Goal: Task Accomplishment & Management: Use online tool/utility

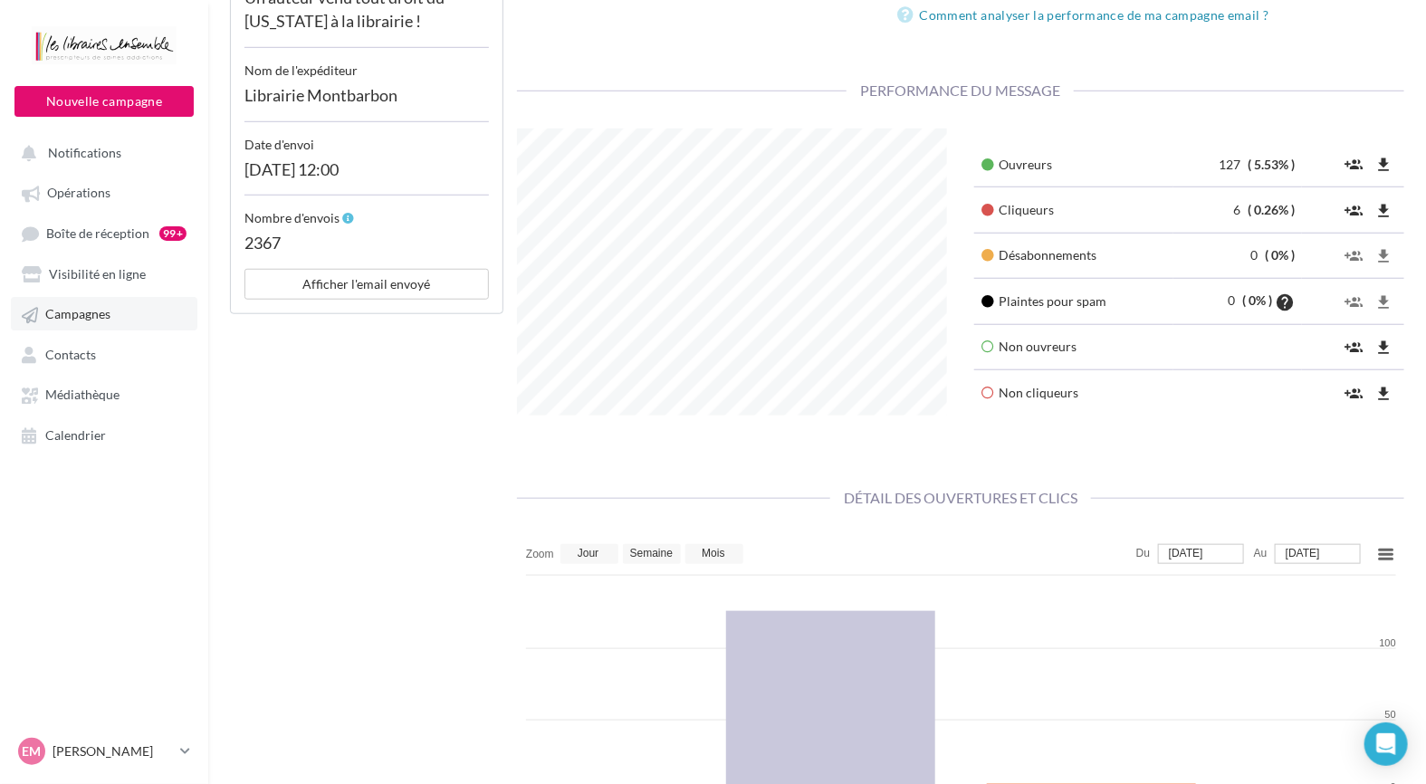
scroll to position [286, 456]
click at [37, 317] on icon at bounding box center [30, 315] width 16 height 16
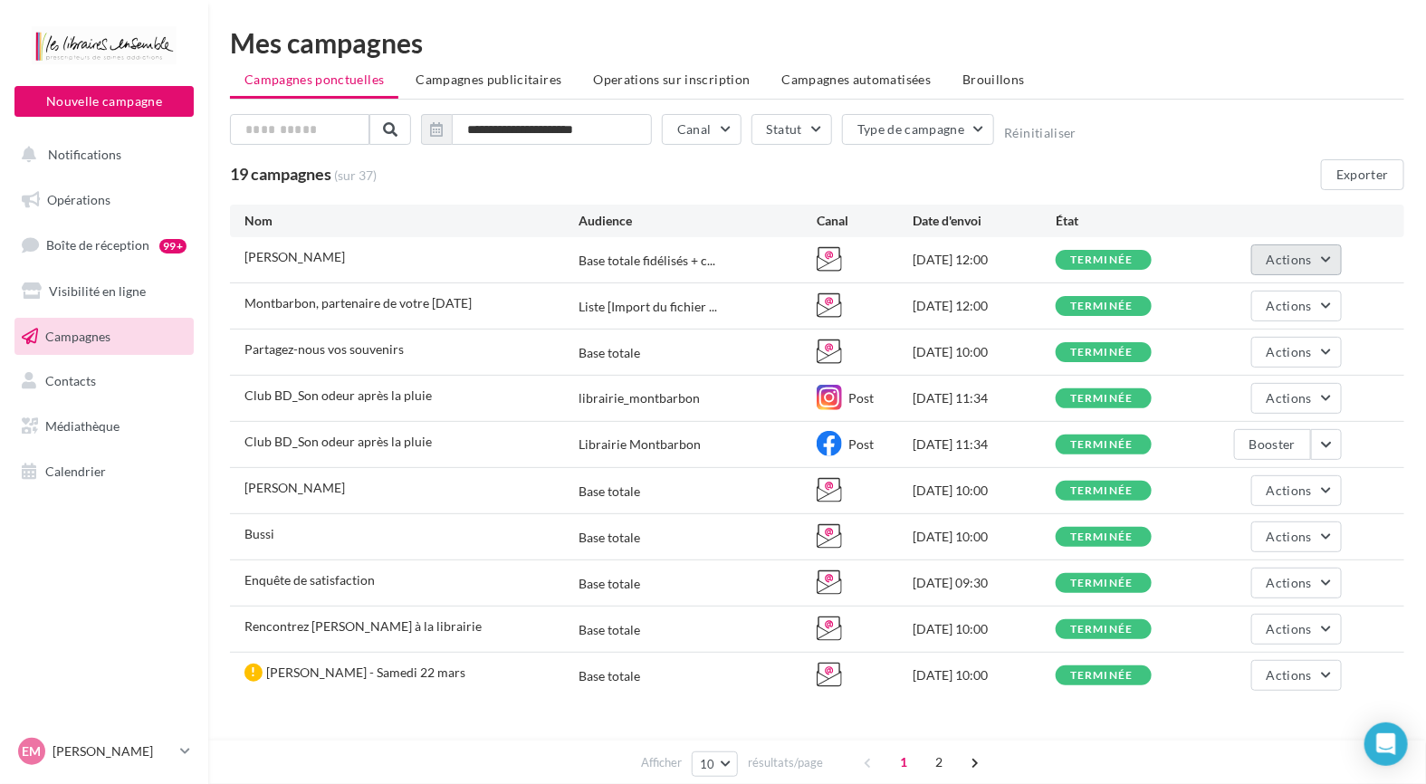
click at [1315, 264] on button "Actions" at bounding box center [1297, 260] width 91 height 31
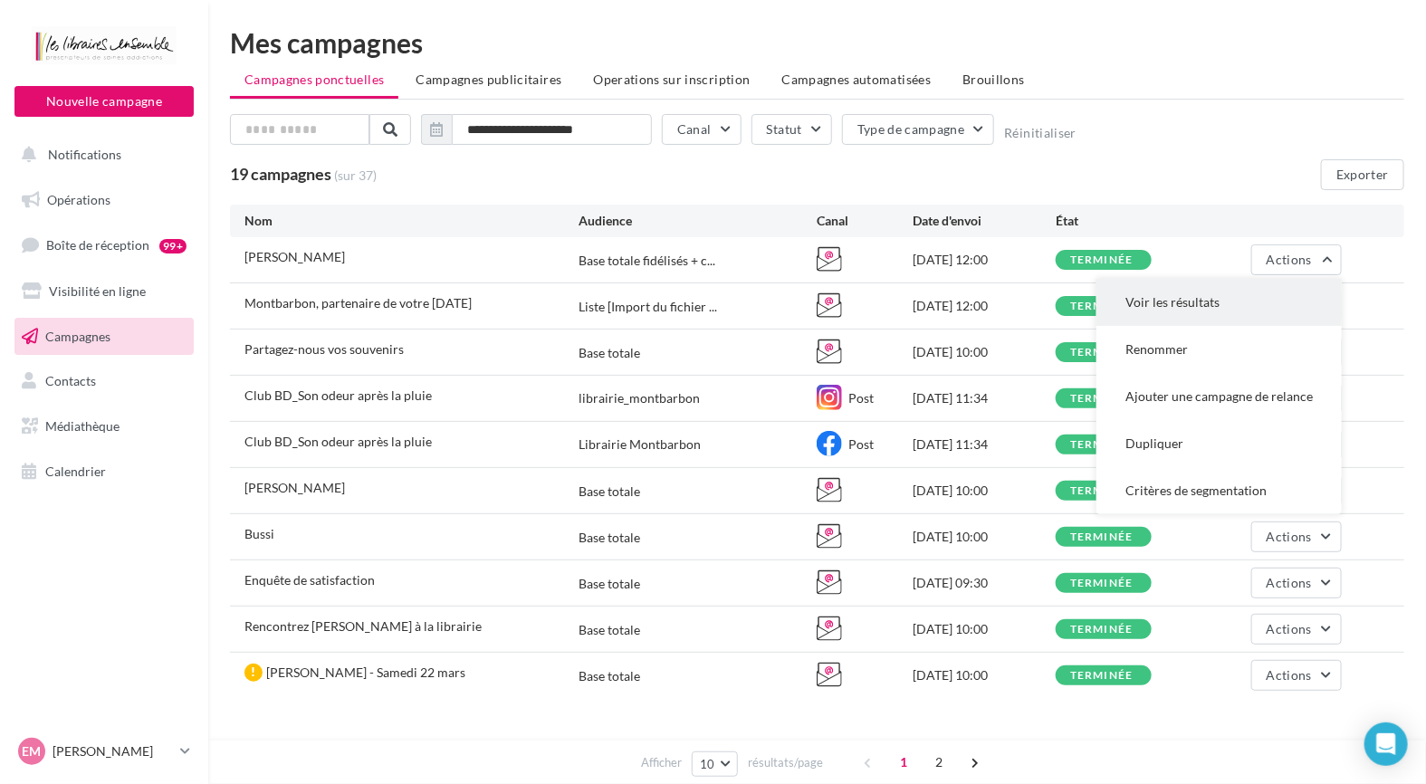
click at [1282, 301] on button "Voir les résultats" at bounding box center [1219, 302] width 245 height 47
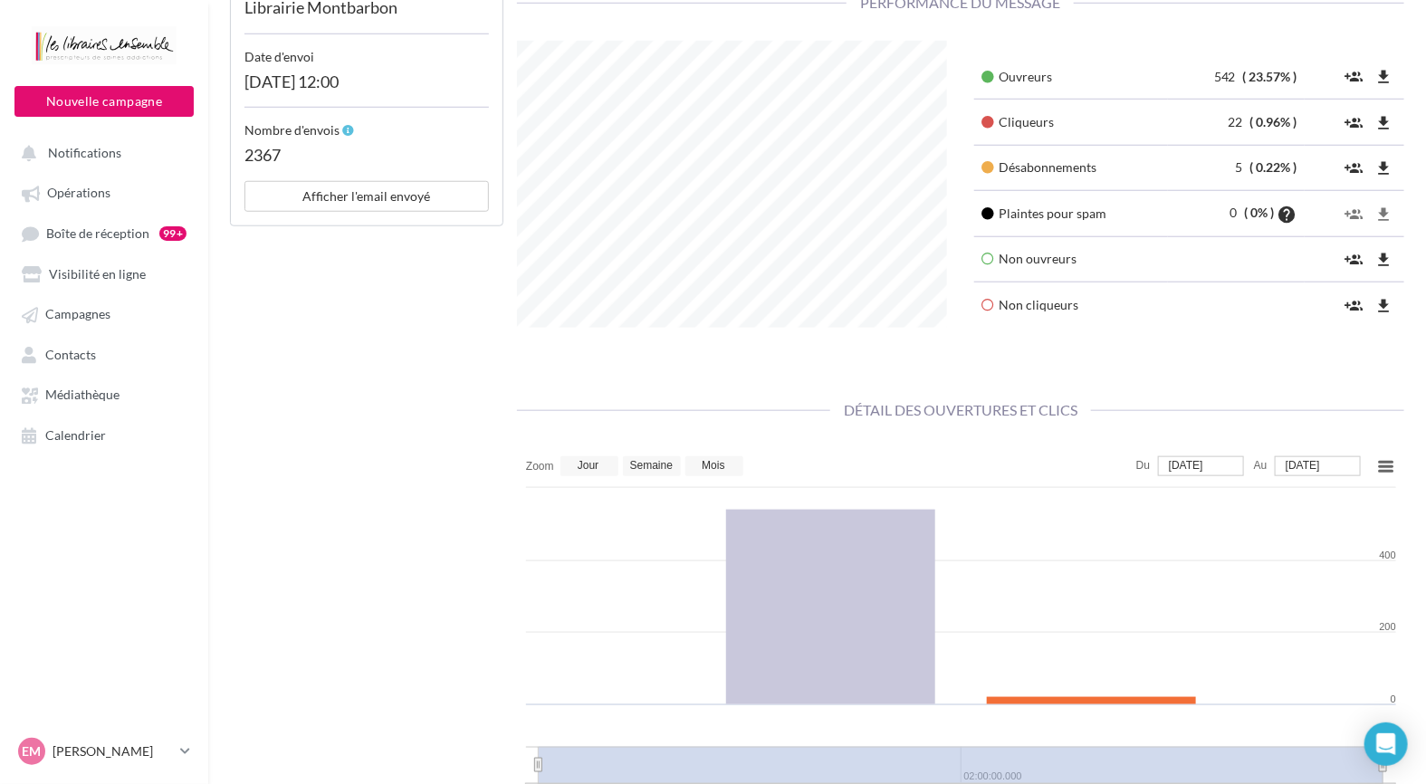
scroll to position [634, 0]
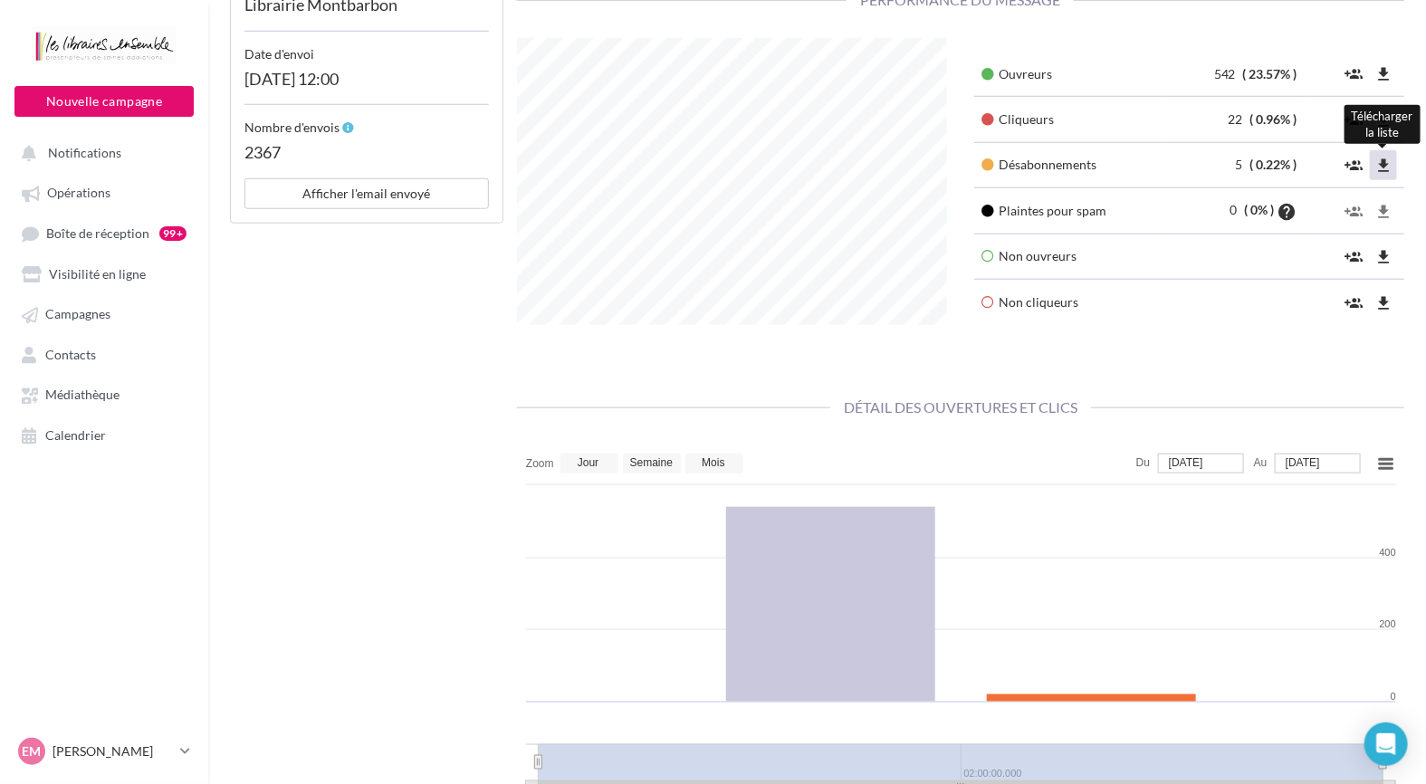
click at [1383, 158] on icon "file_download" at bounding box center [1384, 166] width 18 height 18
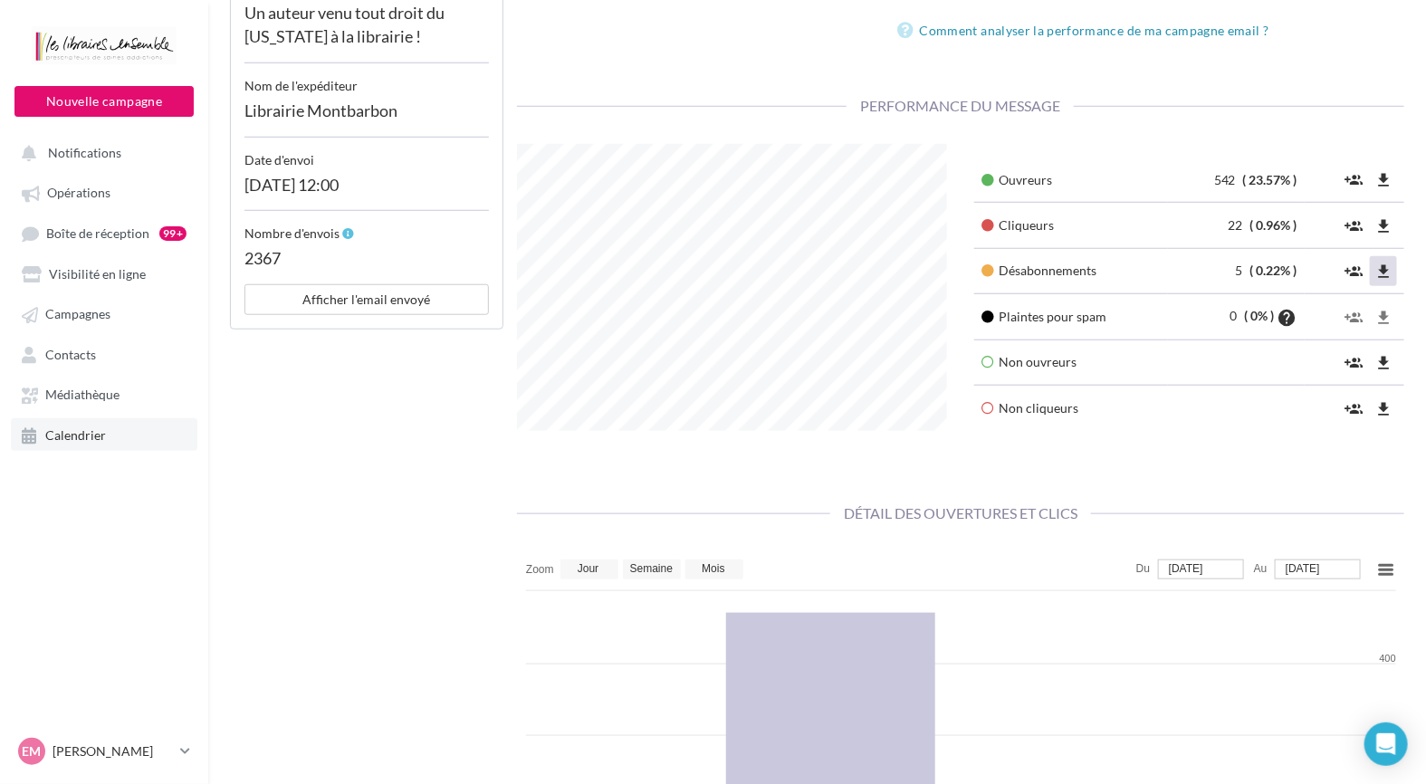
scroll to position [272, 0]
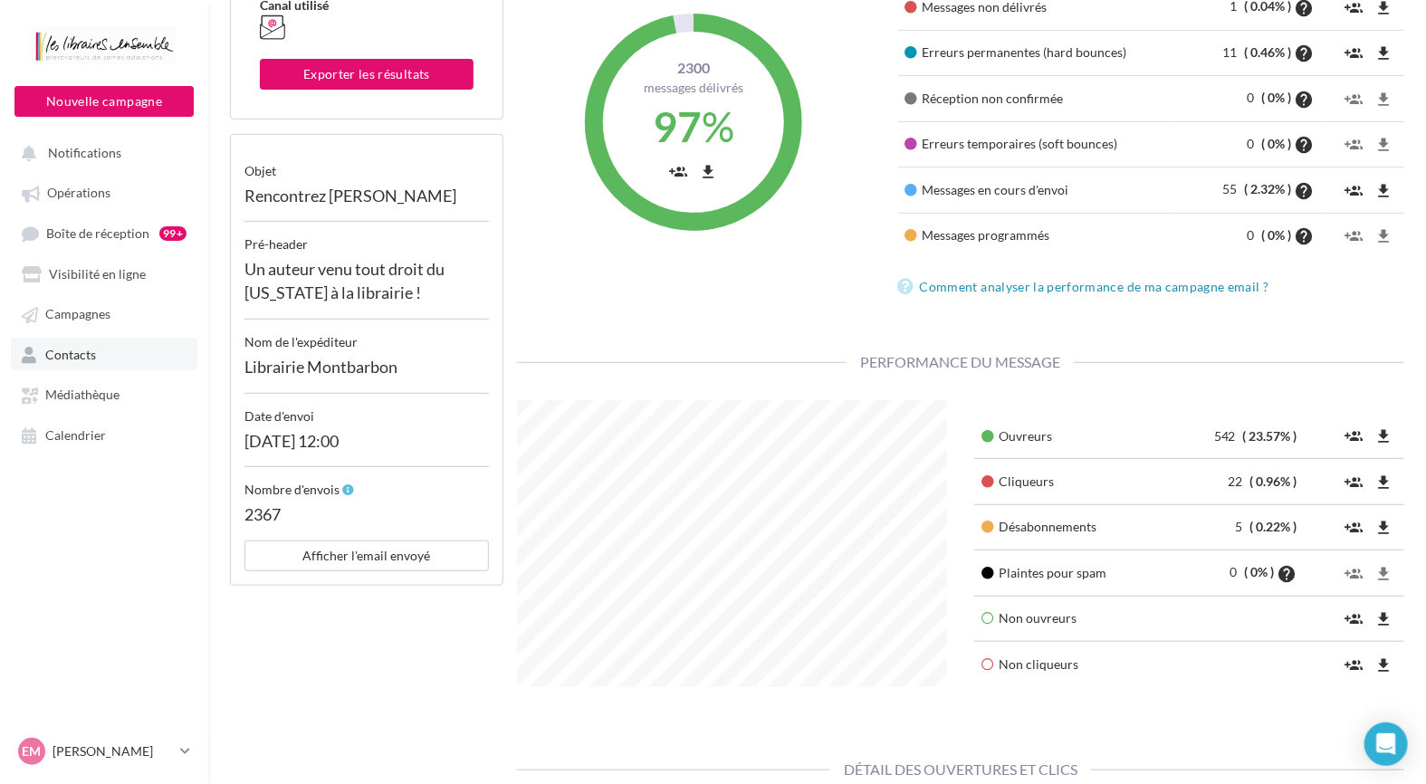
click at [80, 347] on span "Contacts" at bounding box center [70, 354] width 51 height 15
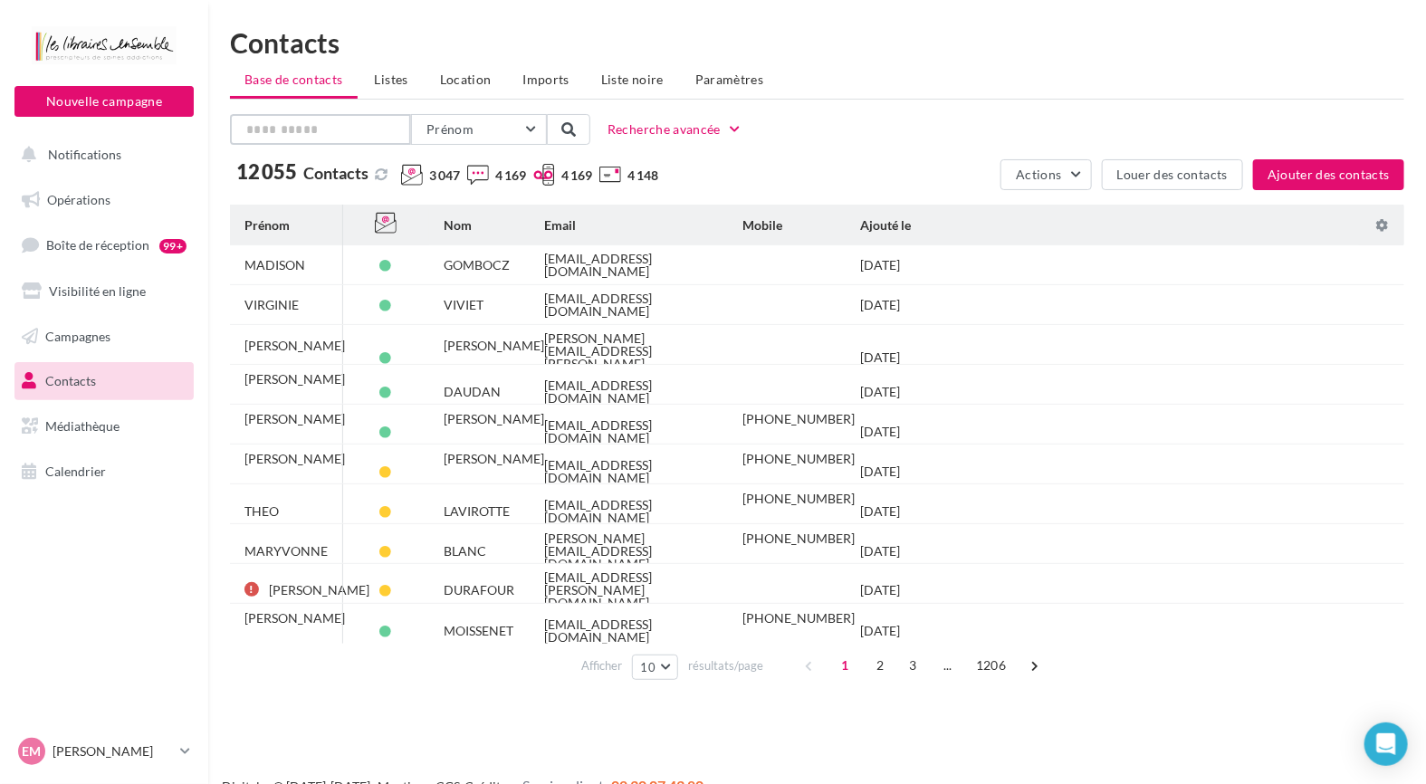
click at [261, 136] on input "text" at bounding box center [320, 129] width 181 height 31
click at [513, 130] on button "Prénom" at bounding box center [479, 129] width 136 height 31
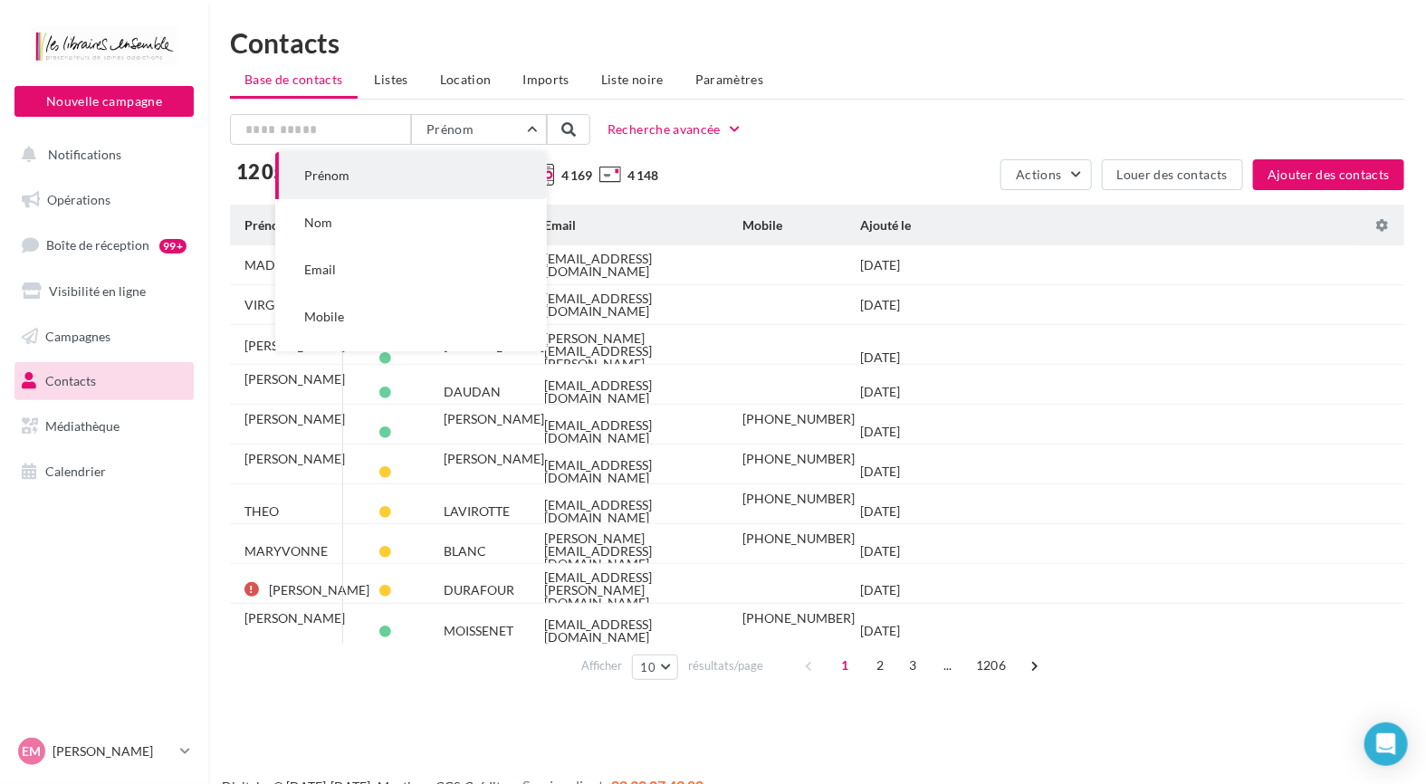
click at [409, 214] on button "Nom" at bounding box center [411, 222] width 272 height 47
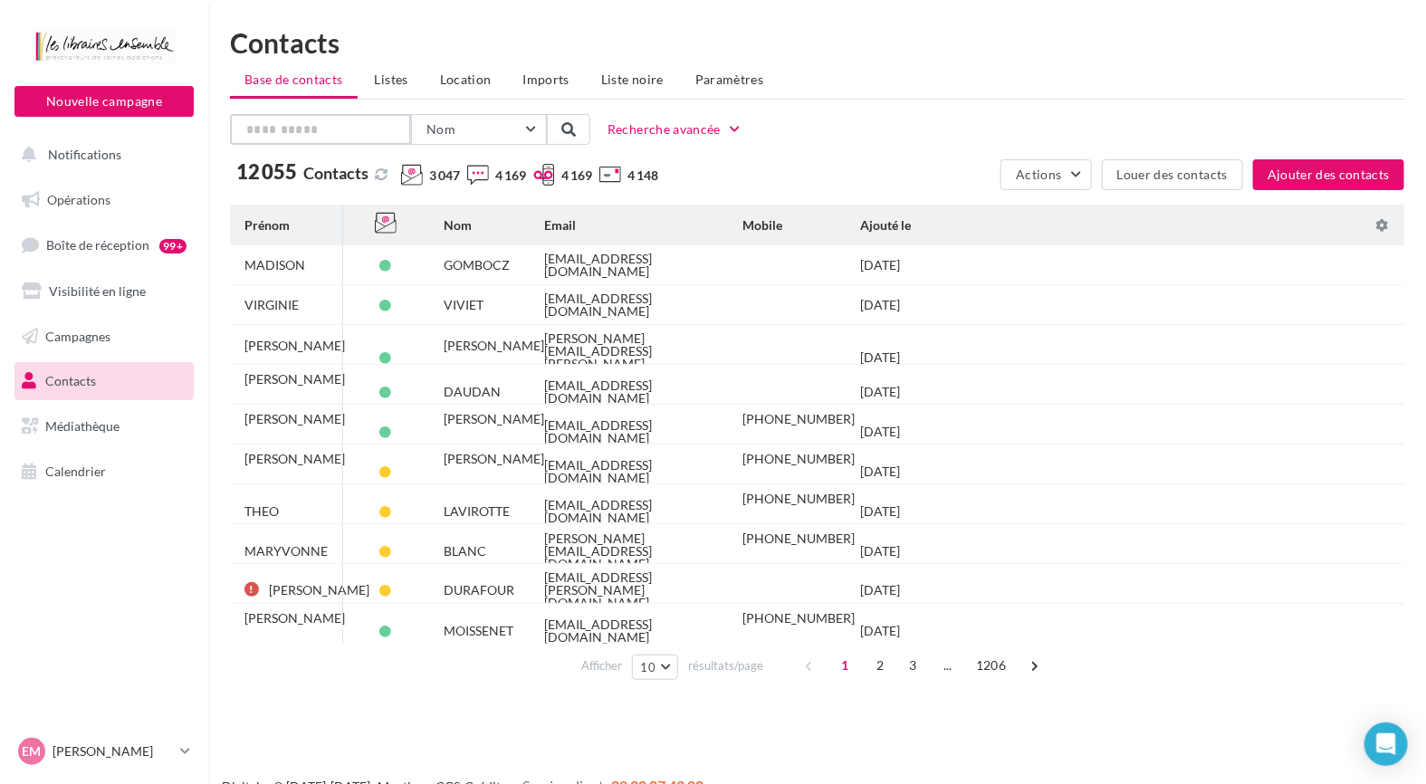
click at [319, 137] on input "text" at bounding box center [320, 129] width 181 height 31
type input "*******"
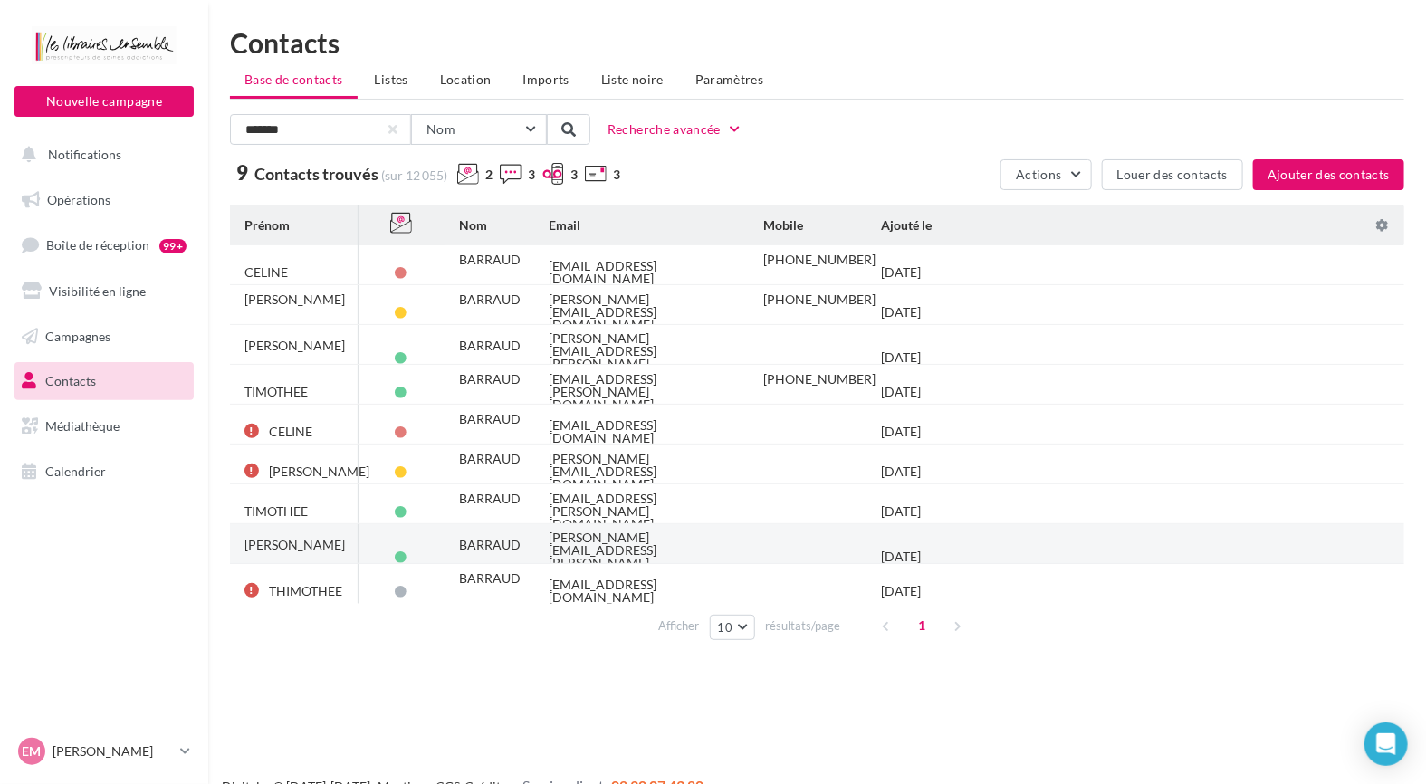
click at [1205, 546] on tr "[PERSON_NAME][GEOGRAPHIC_DATA] [PERSON_NAME][EMAIL_ADDRESS][PERSON_NAME][DOMAIN…" at bounding box center [824, 544] width 1189 height 40
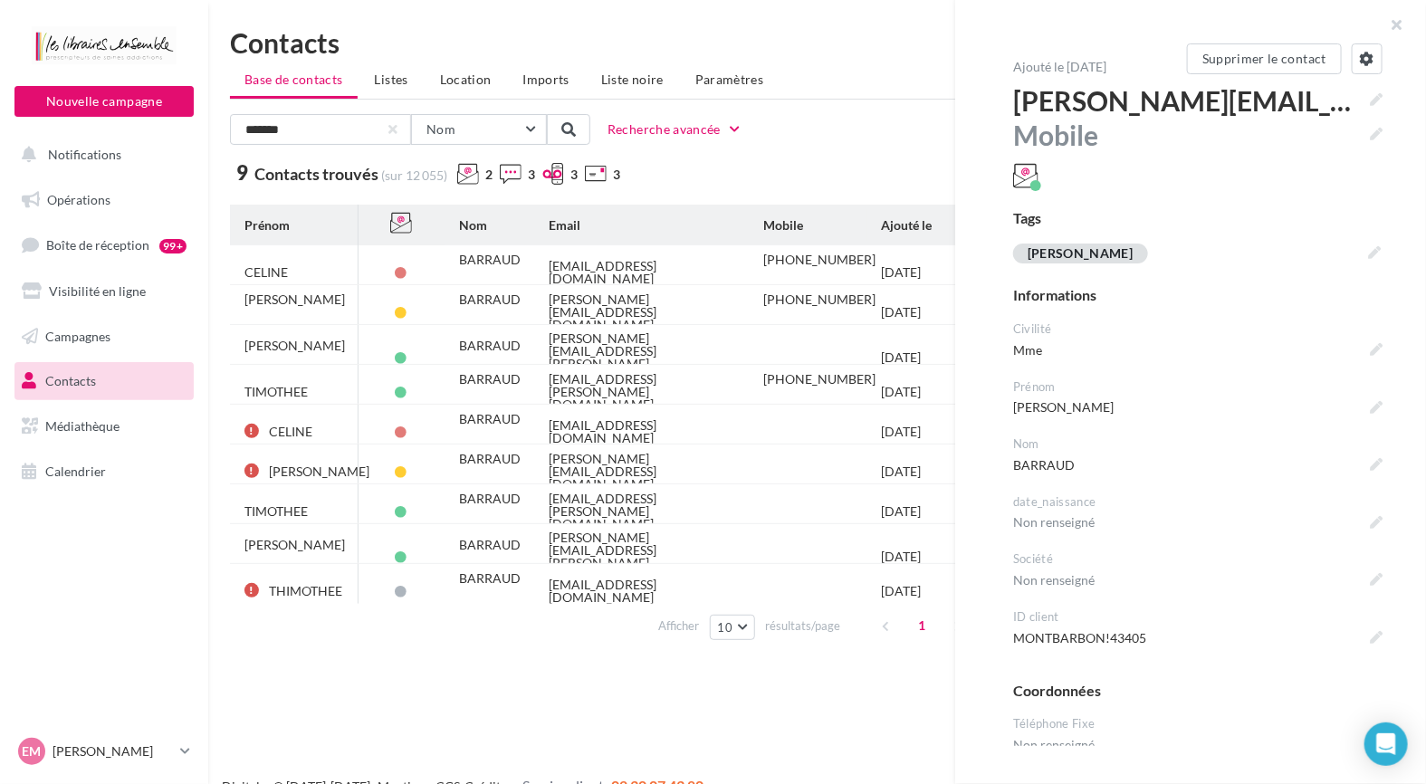
click at [571, 681] on div "Nouvelle campagne Nouvelle campagne Notifications Opérations Boîte de réception…" at bounding box center [713, 421] width 1426 height 784
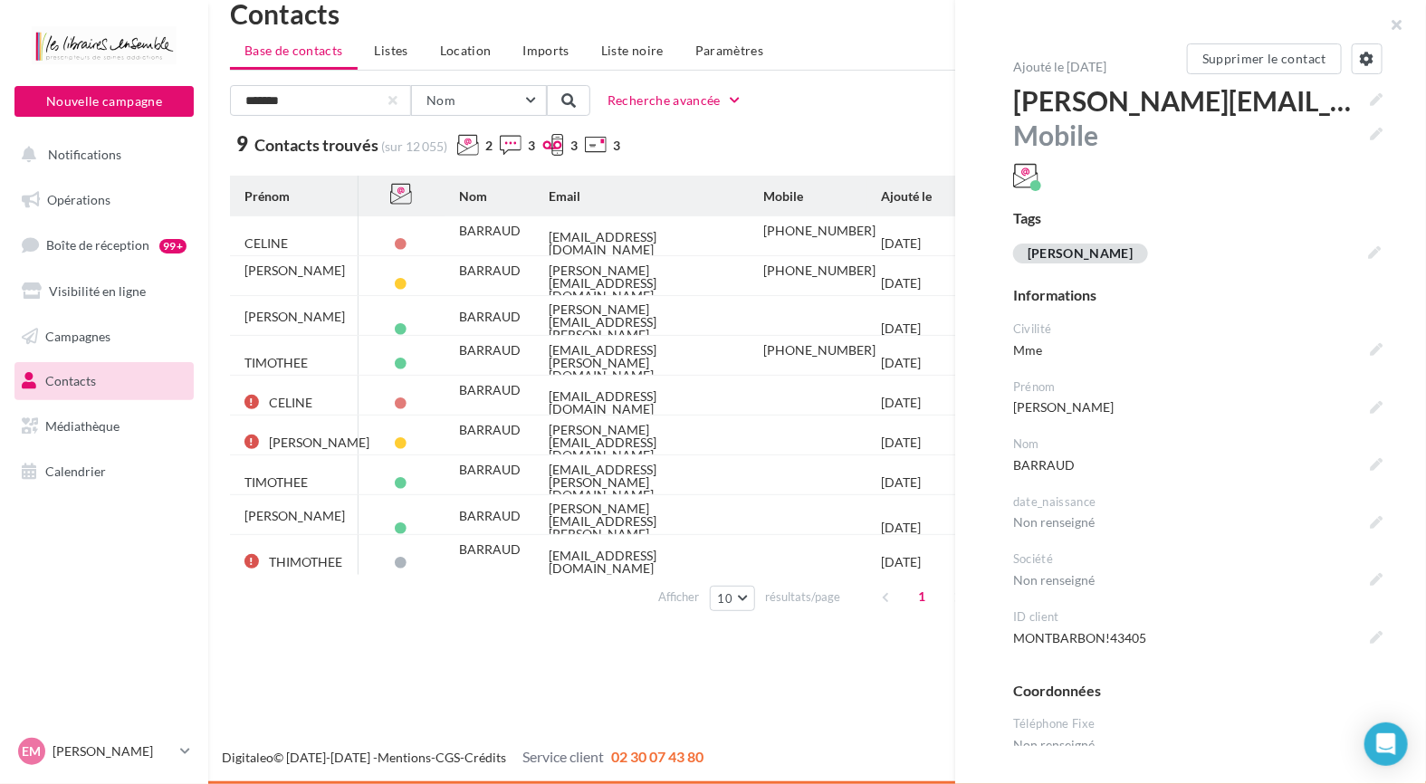
click at [559, 713] on div "Nouvelle campagne Nouvelle campagne Notifications Opérations Boîte de réception…" at bounding box center [713, 392] width 1426 height 784
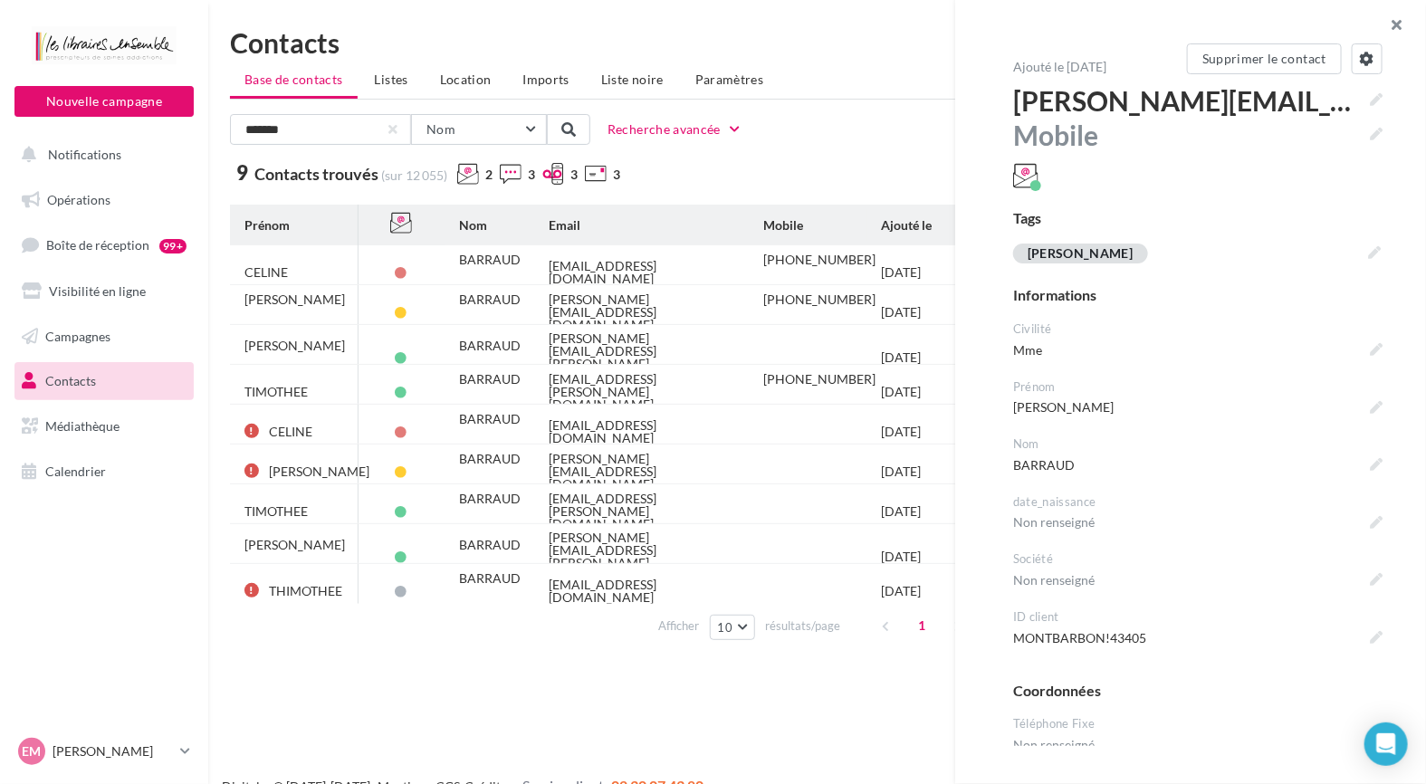
click at [1399, 22] on button "button" at bounding box center [1390, 27] width 72 height 54
